Goal: Transaction & Acquisition: Purchase product/service

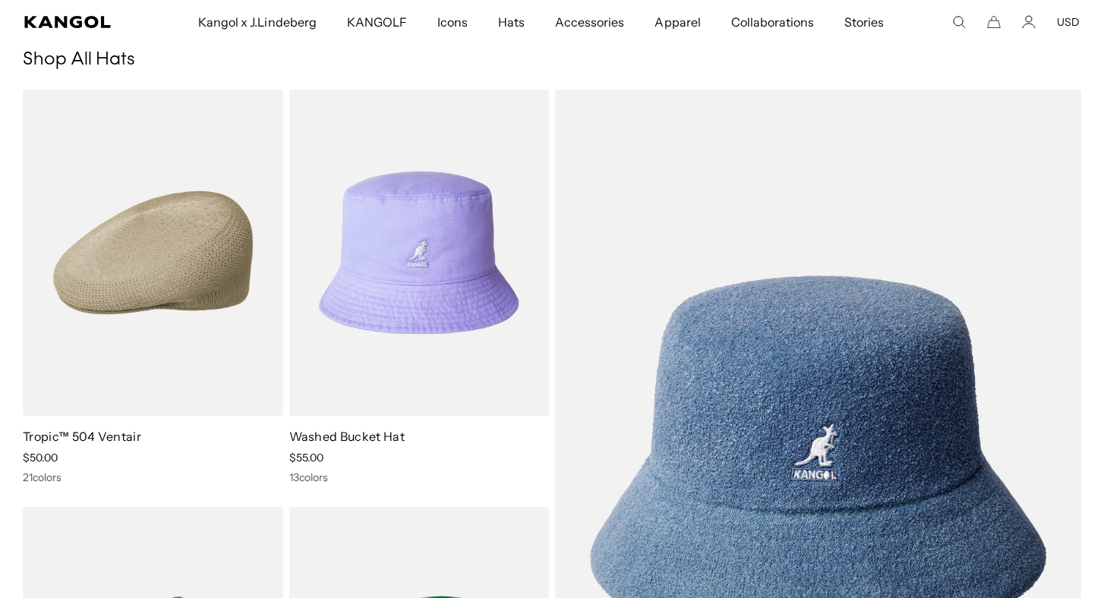
scroll to position [210, 0]
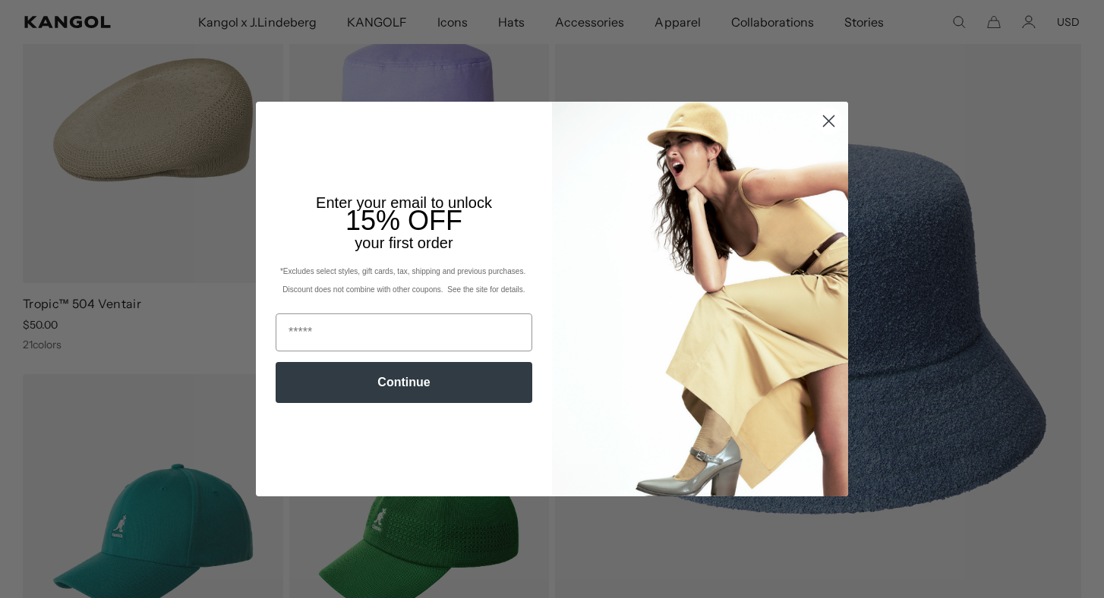
click at [827, 119] on icon "Close dialog" at bounding box center [829, 120] width 11 height 11
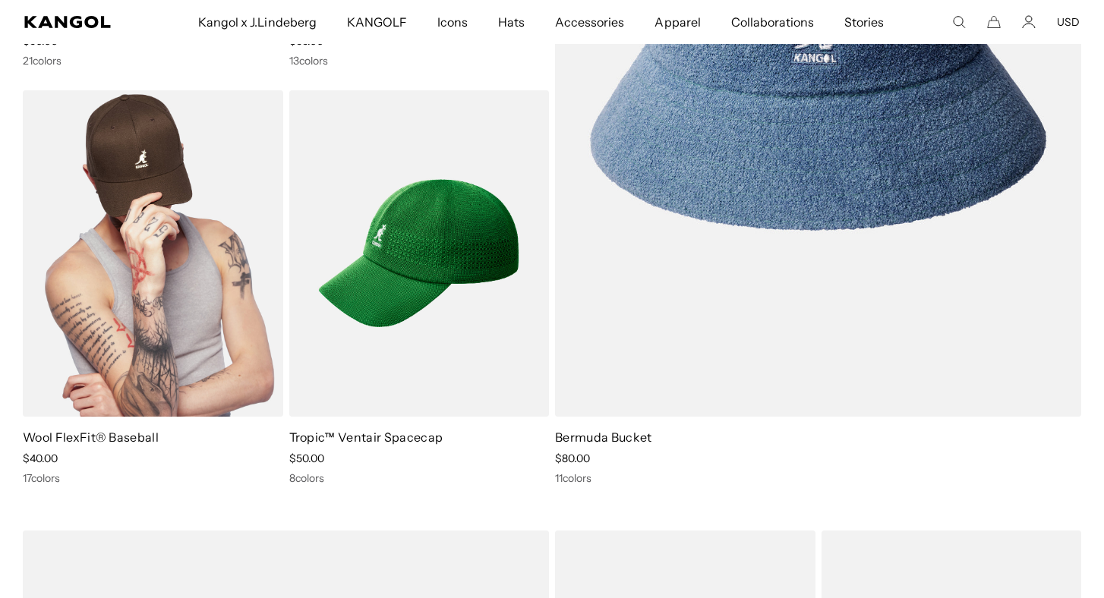
scroll to position [0, 0]
click at [152, 235] on img at bounding box center [153, 253] width 260 height 326
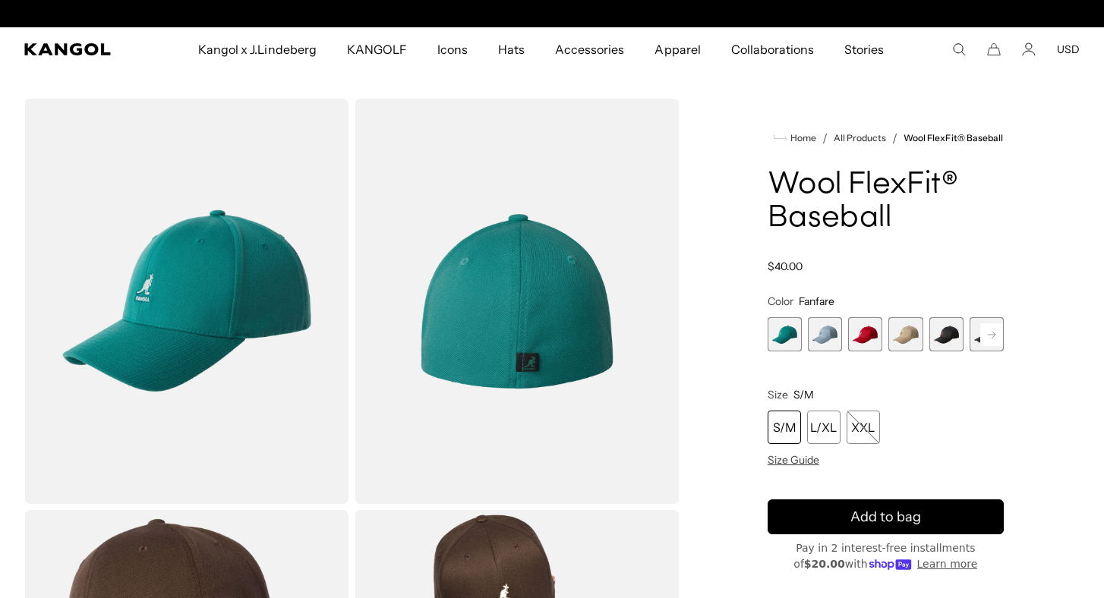
scroll to position [0, 313]
click at [992, 335] on icon at bounding box center [992, 334] width 8 height 6
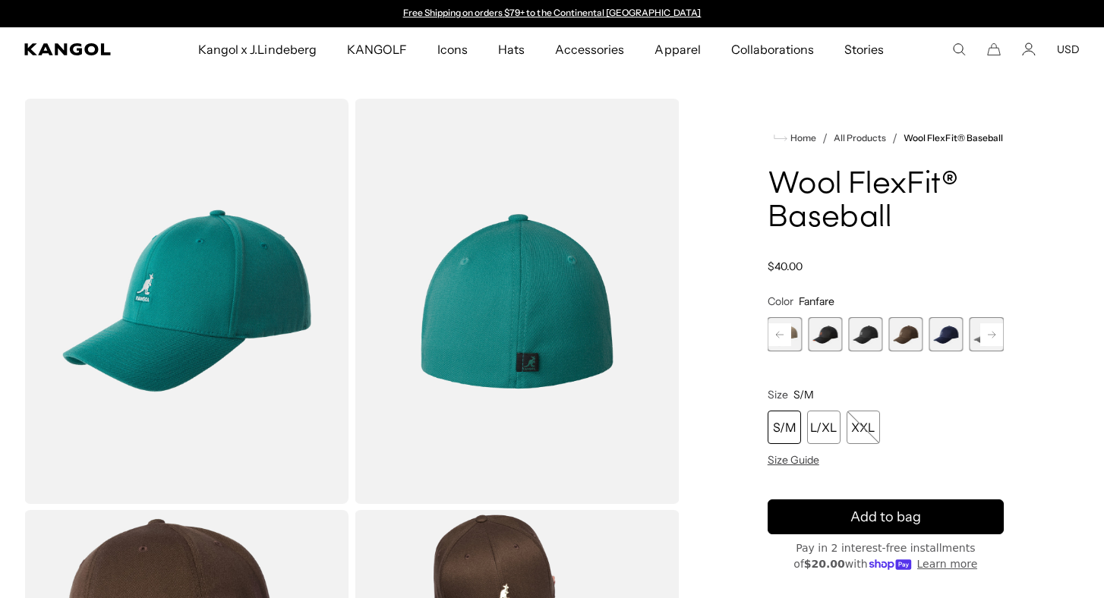
click at [992, 335] on icon at bounding box center [992, 334] width 8 height 6
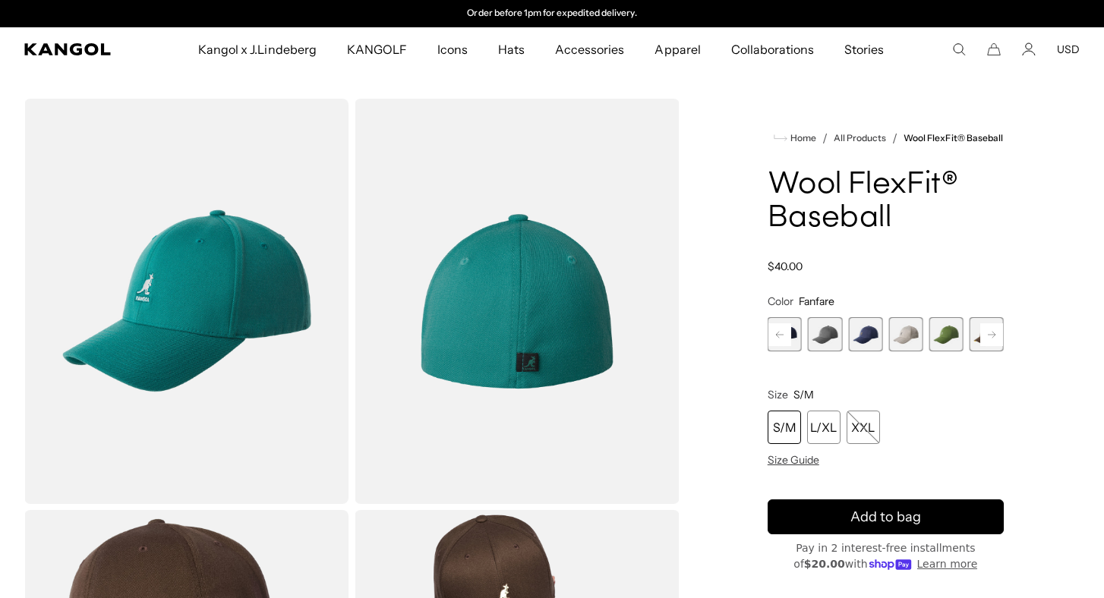
click at [992, 335] on icon at bounding box center [992, 334] width 8 height 6
click at [990, 338] on rect at bounding box center [991, 334] width 23 height 23
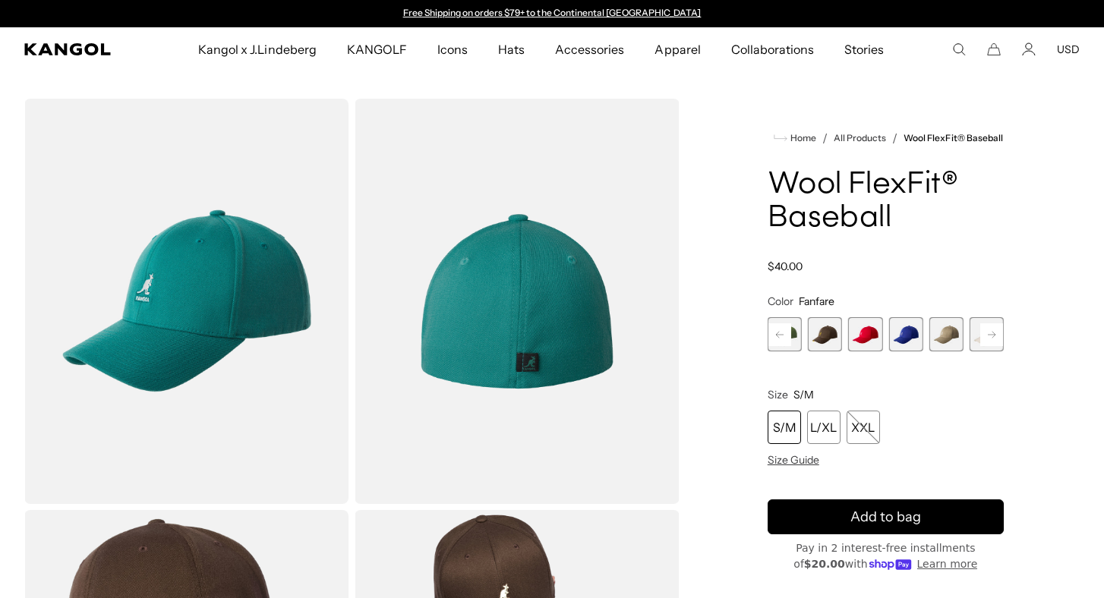
click at [990, 338] on rect at bounding box center [991, 334] width 23 height 23
click at [990, 338] on span "17 of 17" at bounding box center [986, 334] width 34 height 34
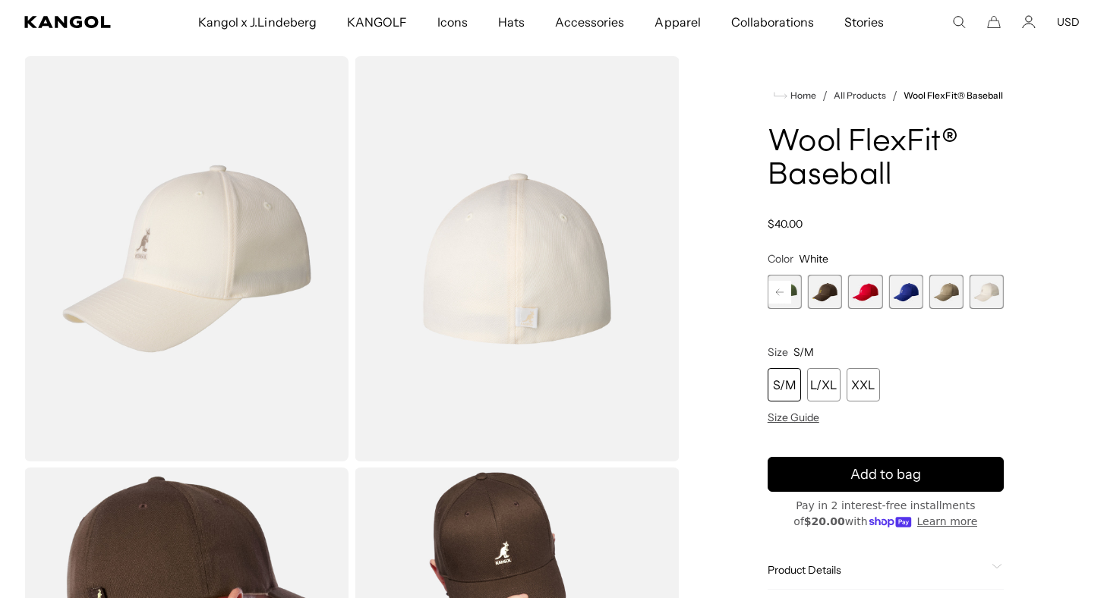
scroll to position [0, 313]
click at [795, 421] on span "Size Guide" at bounding box center [794, 418] width 52 height 14
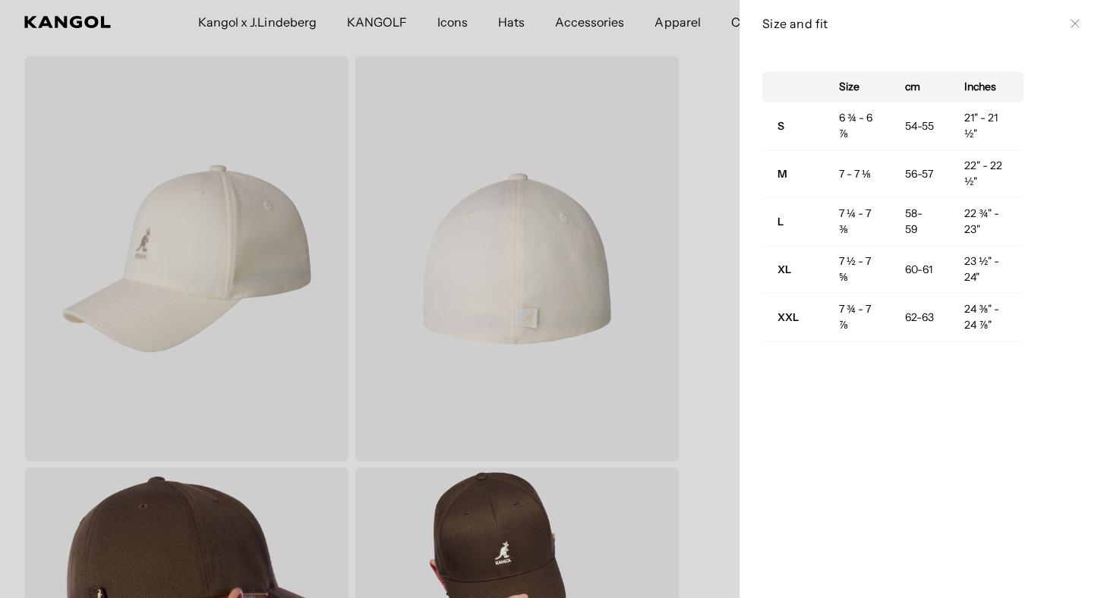
scroll to position [0, 0]
click at [1073, 21] on icon at bounding box center [1074, 23] width 9 height 9
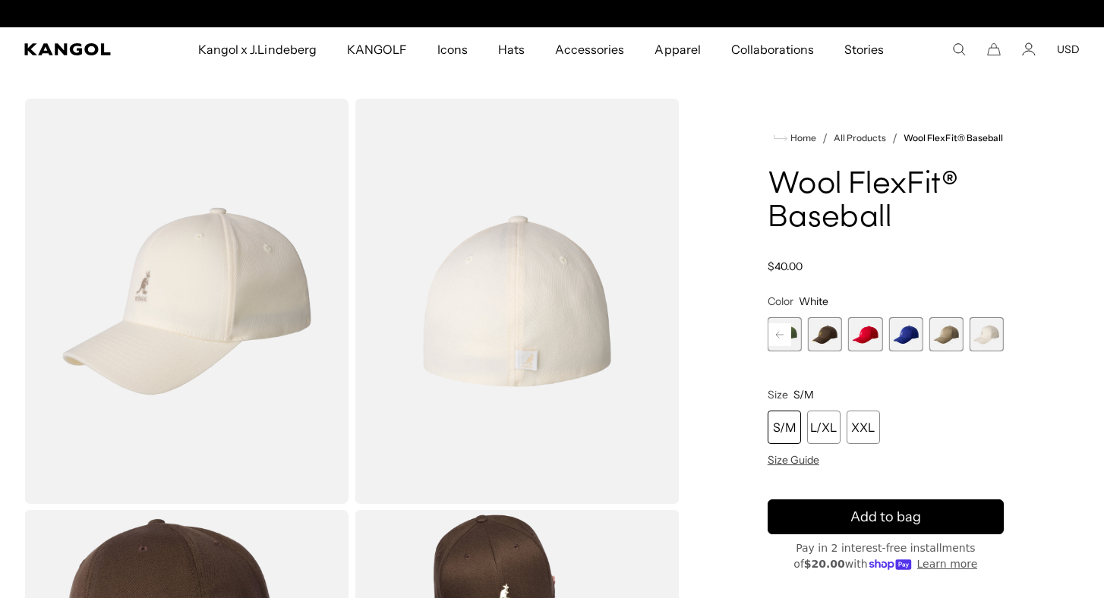
scroll to position [0, 313]
